Goal: Manage account settings

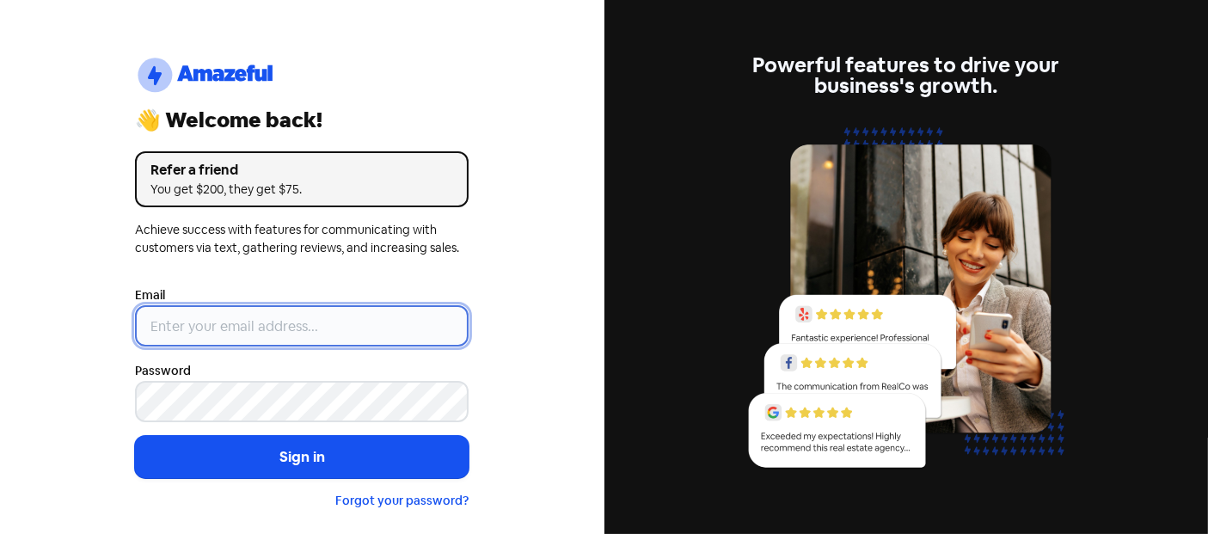
click at [302, 312] on input "email" at bounding box center [302, 325] width 334 height 41
type input "[EMAIL_ADDRESS][DOMAIN_NAME]"
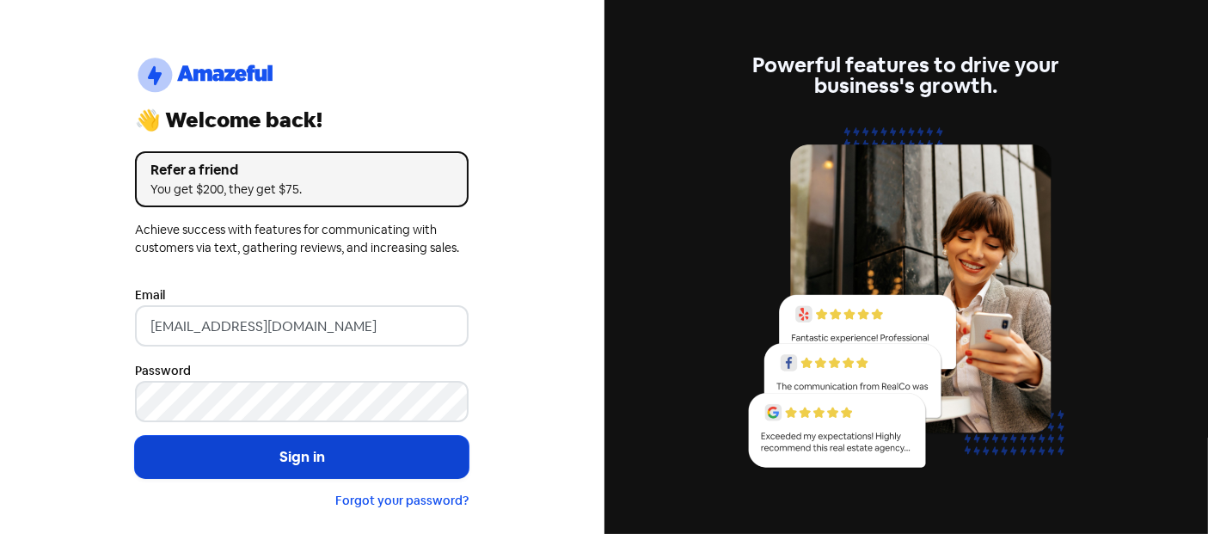
click at [251, 447] on button "Sign in" at bounding box center [302, 457] width 334 height 43
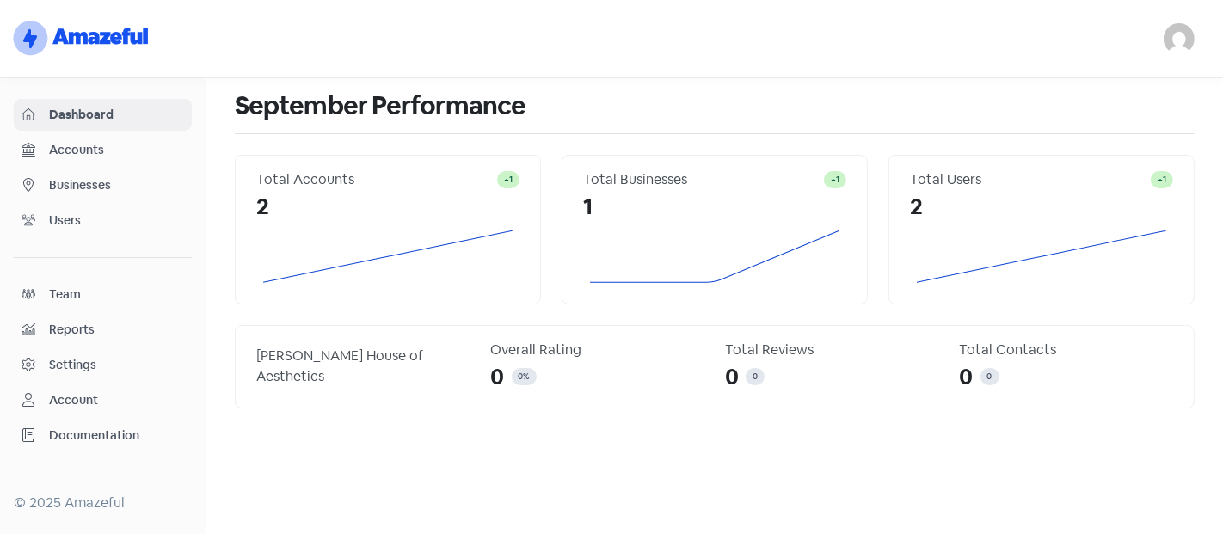
click at [42, 390] on div "Account" at bounding box center [102, 400] width 163 height 20
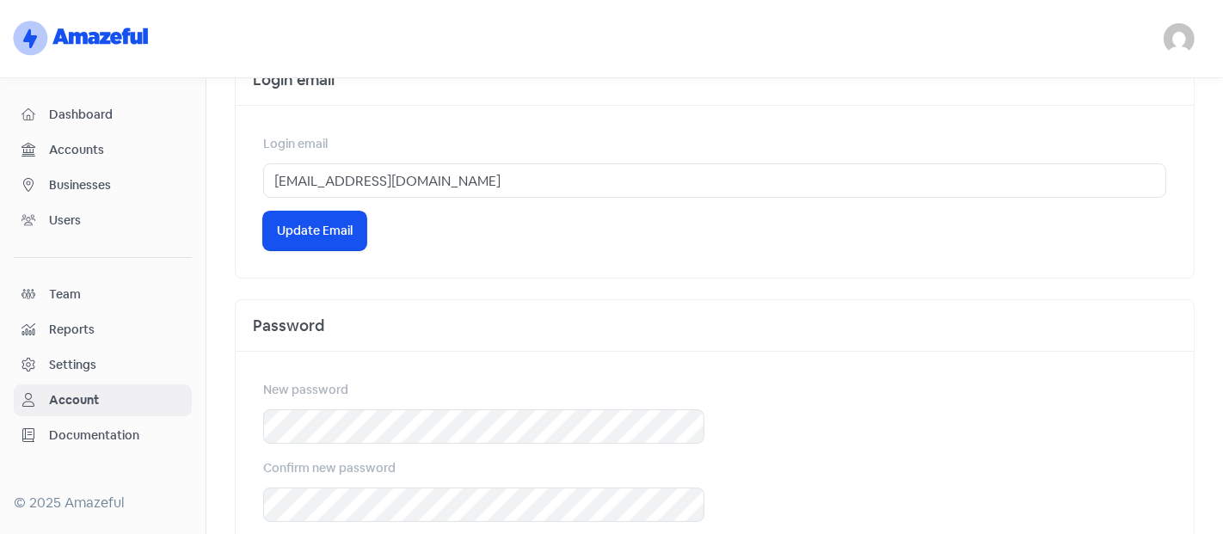
scroll to position [410, 0]
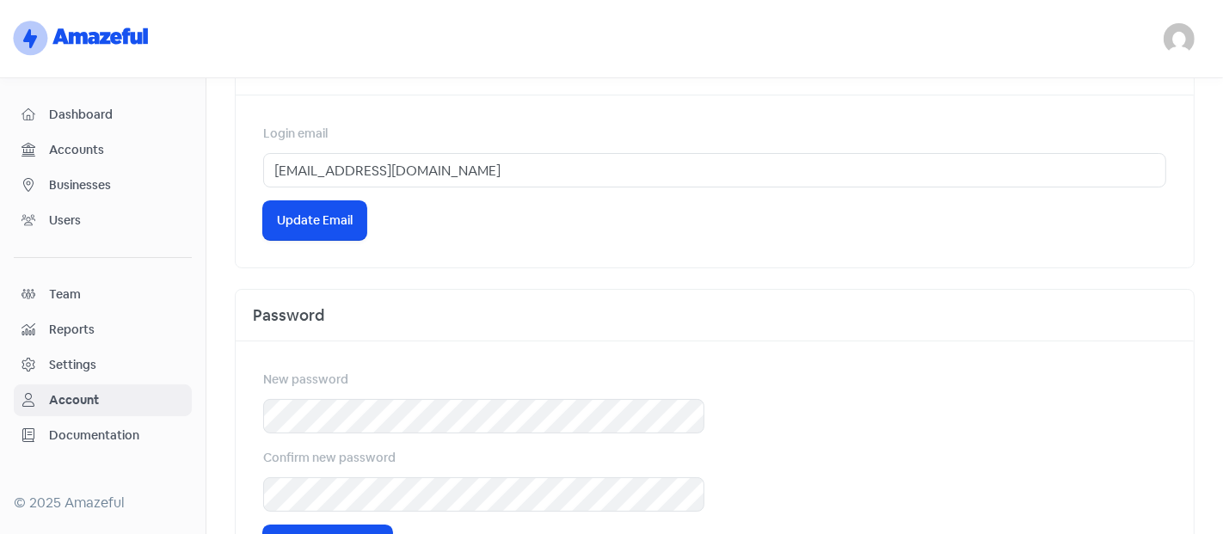
click at [60, 356] on div "Settings" at bounding box center [72, 365] width 47 height 18
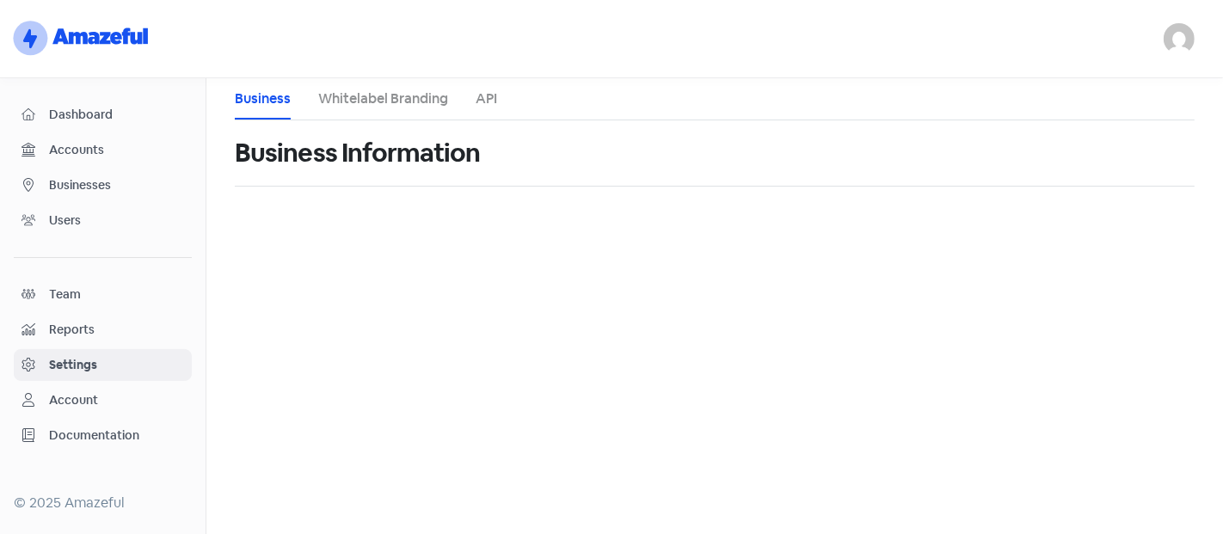
click at [71, 112] on span "Dashboard" at bounding box center [116, 115] width 135 height 18
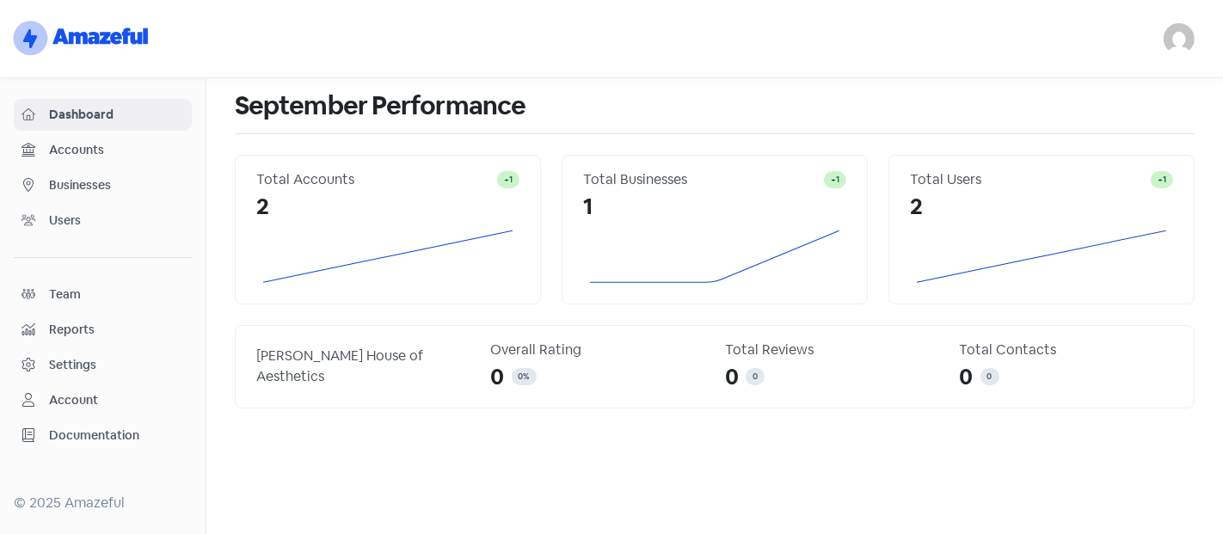
click at [1171, 22] on nav "logo-amazeful_Logo [EMAIL_ADDRESS][DOMAIN_NAME] Sign out" at bounding box center [611, 39] width 1223 height 78
click at [1171, 45] on img at bounding box center [1179, 38] width 31 height 31
click at [606, 108] on h1 "September Performance" at bounding box center [715, 105] width 960 height 55
click at [54, 215] on span "Users" at bounding box center [116, 221] width 135 height 18
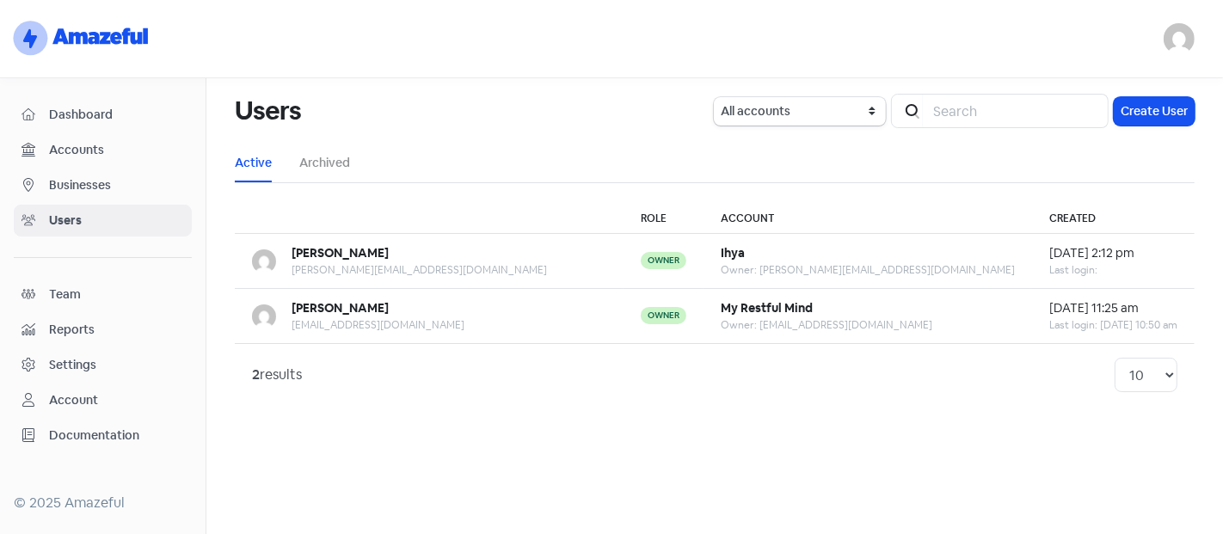
click at [113, 189] on span "Businesses" at bounding box center [116, 185] width 135 height 18
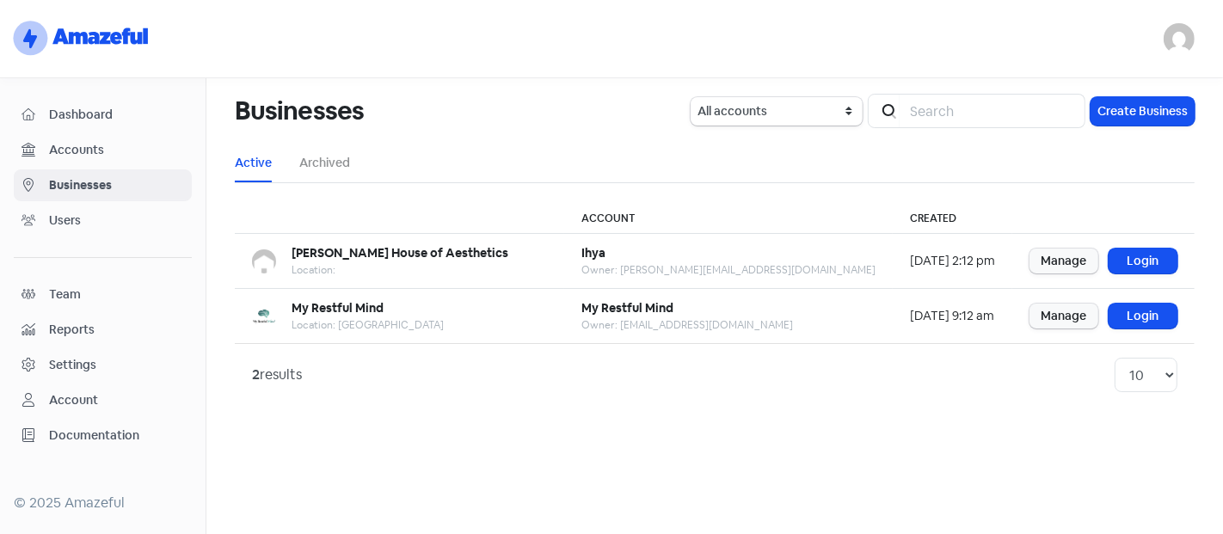
click at [53, 402] on div "Account" at bounding box center [73, 400] width 49 height 18
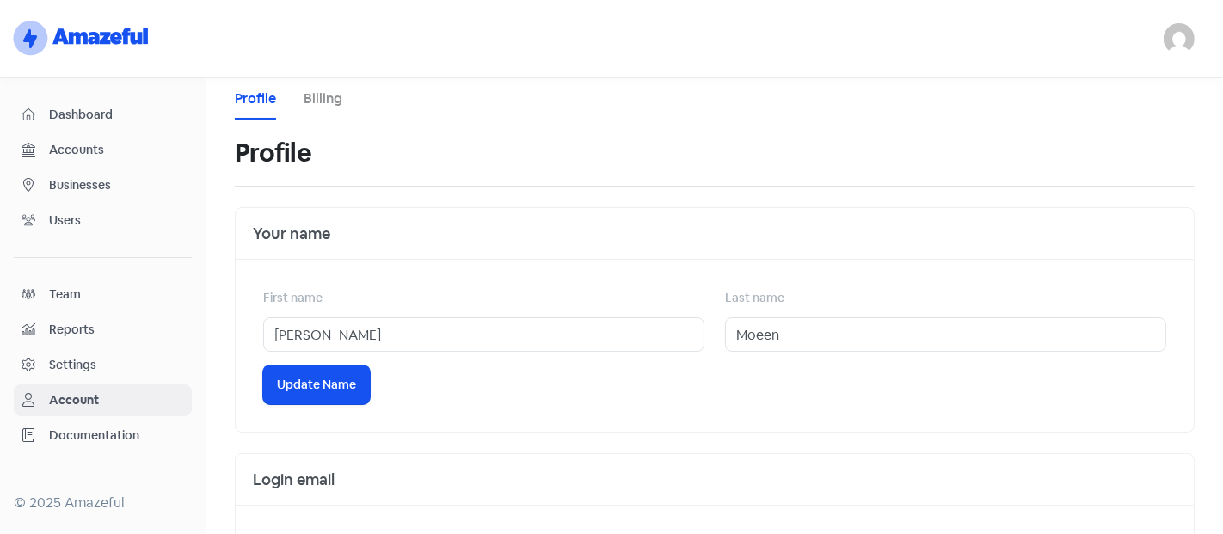
click at [316, 99] on link "Billing" at bounding box center [323, 99] width 39 height 21
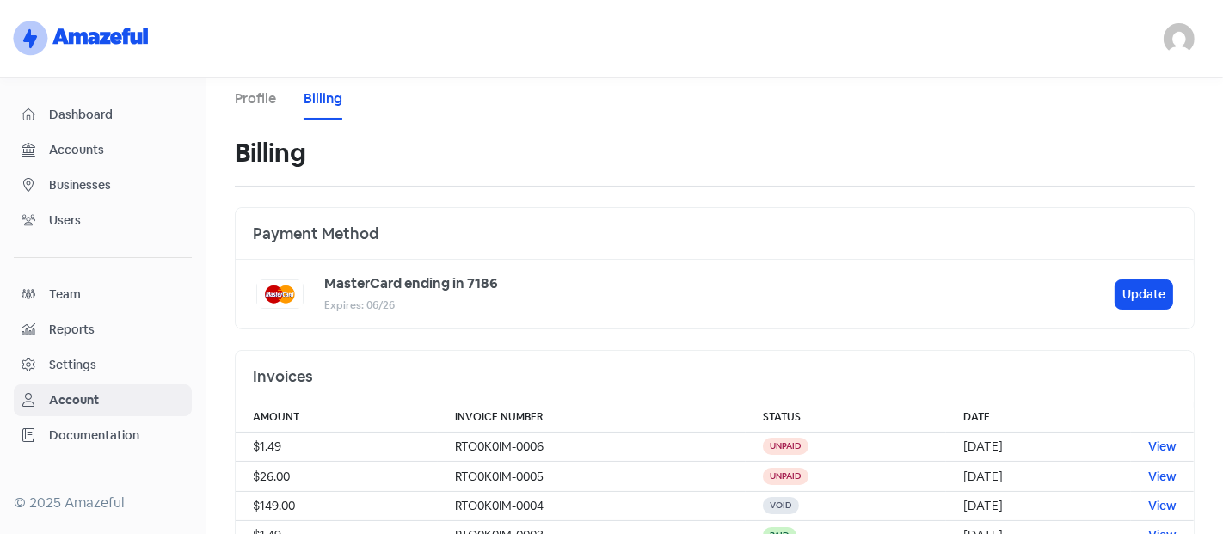
click at [335, 227] on div "Payment Method" at bounding box center [715, 234] width 958 height 52
